Goal: Information Seeking & Learning: Learn about a topic

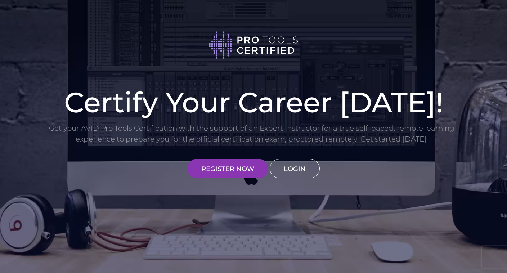
click at [300, 167] on link "LOGIN" at bounding box center [295, 168] width 50 height 19
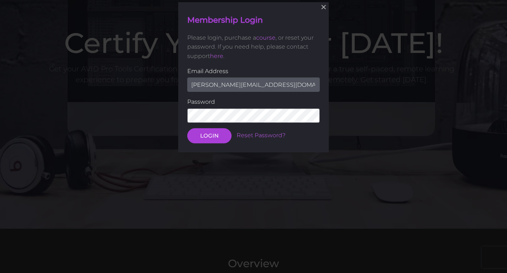
scroll to position [59, 0]
click at [196, 134] on button "LOGIN" at bounding box center [209, 135] width 44 height 15
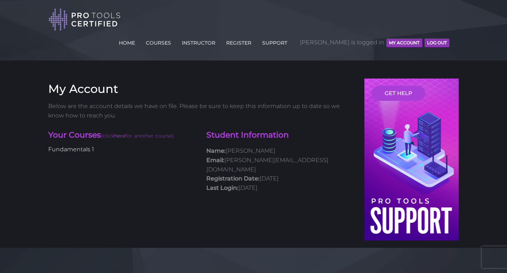
click at [73, 146] on link "Fundamentals 1" at bounding box center [71, 149] width 46 height 7
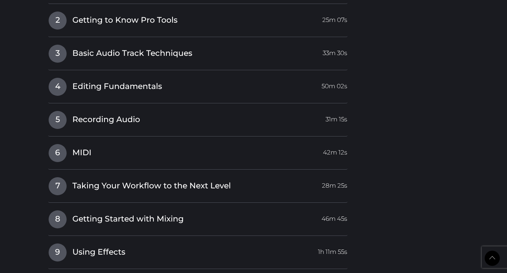
scroll to position [1141, 0]
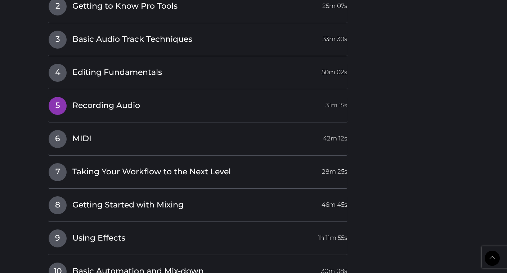
click at [219, 96] on link "5 Recording Audio 31m 15s" at bounding box center [197, 103] width 299 height 15
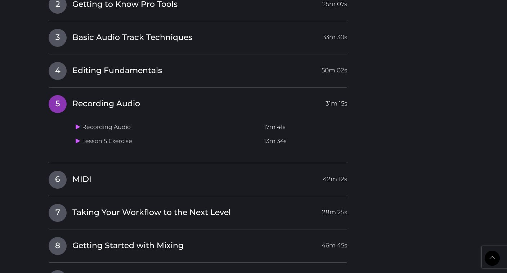
scroll to position [985, 0]
